Goal: Navigation & Orientation: Go to known website

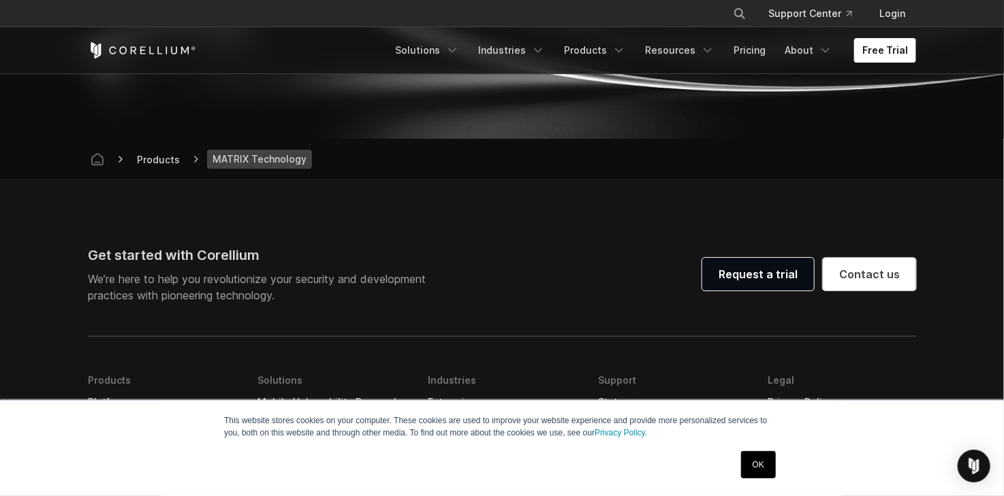
scroll to position [4936, 0]
